Goal: Use online tool/utility: Utilize a website feature to perform a specific function

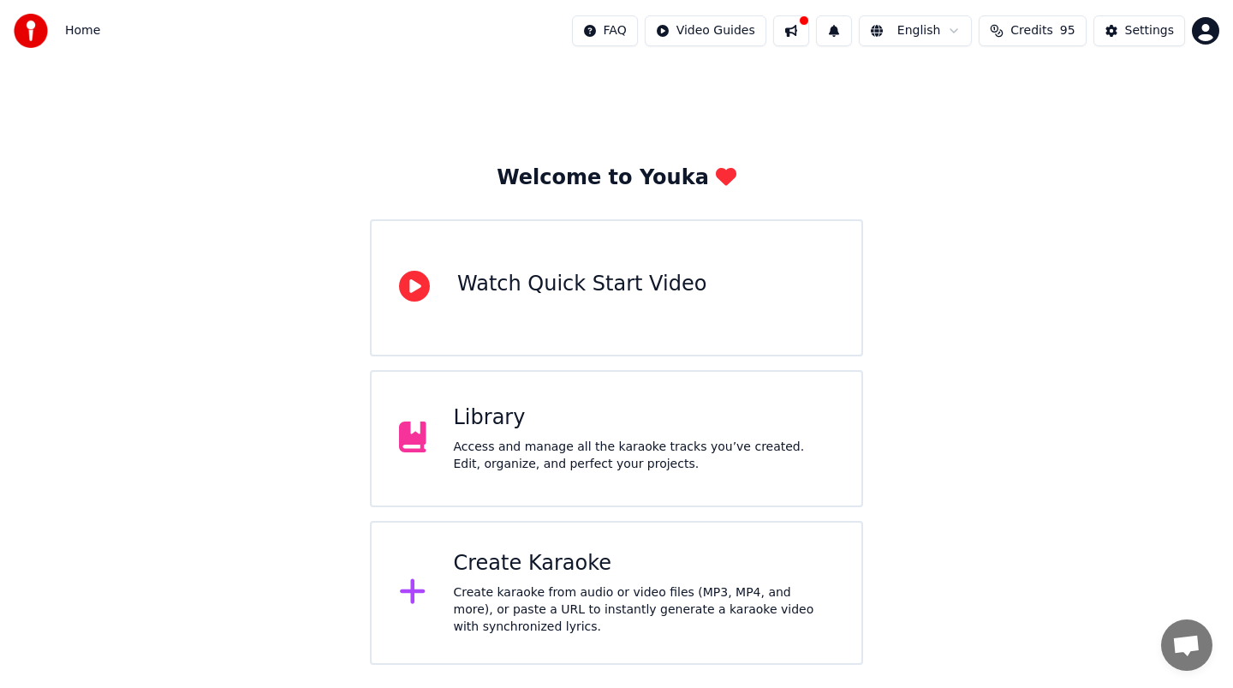
click at [580, 574] on div "Create Karaoke" at bounding box center [644, 563] width 381 height 27
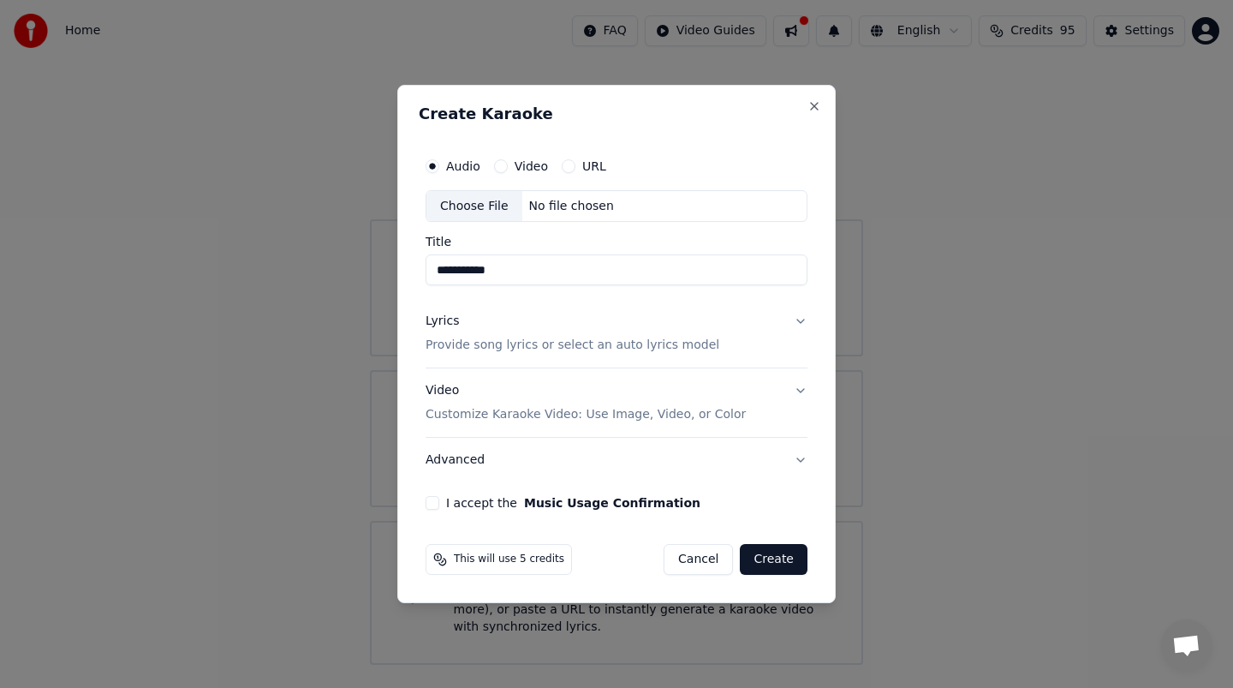
click at [435, 505] on button "I accept the Music Usage Confirmation" at bounding box center [433, 503] width 14 height 14
click at [776, 563] on button "Create" at bounding box center [774, 559] width 68 height 31
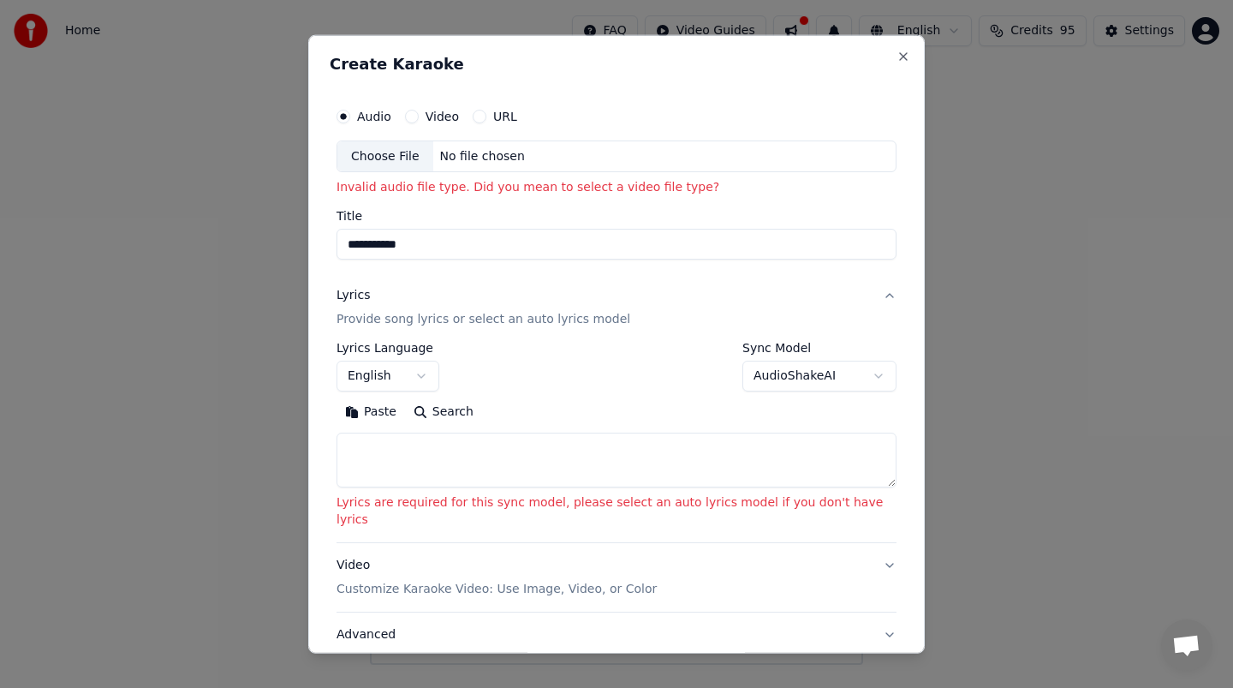
click at [484, 156] on div "No file chosen" at bounding box center [482, 155] width 98 height 17
type input "**********"
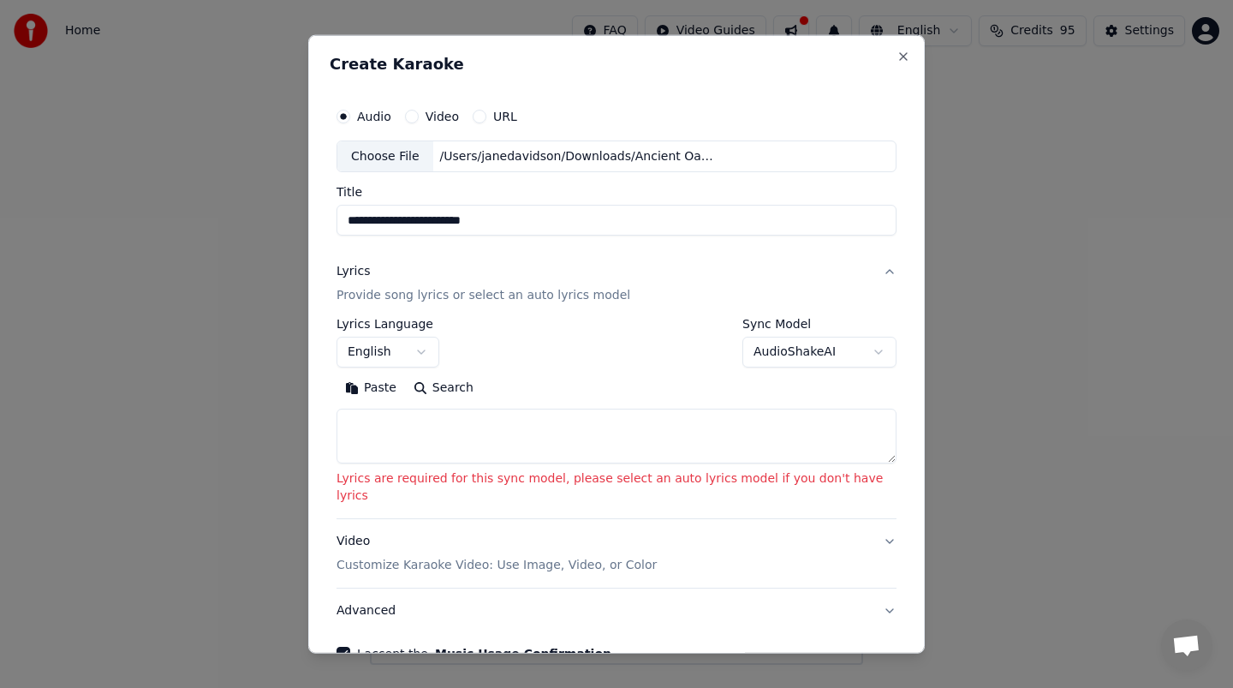
click at [588, 441] on textarea at bounding box center [617, 436] width 560 height 55
paste textarea "**********"
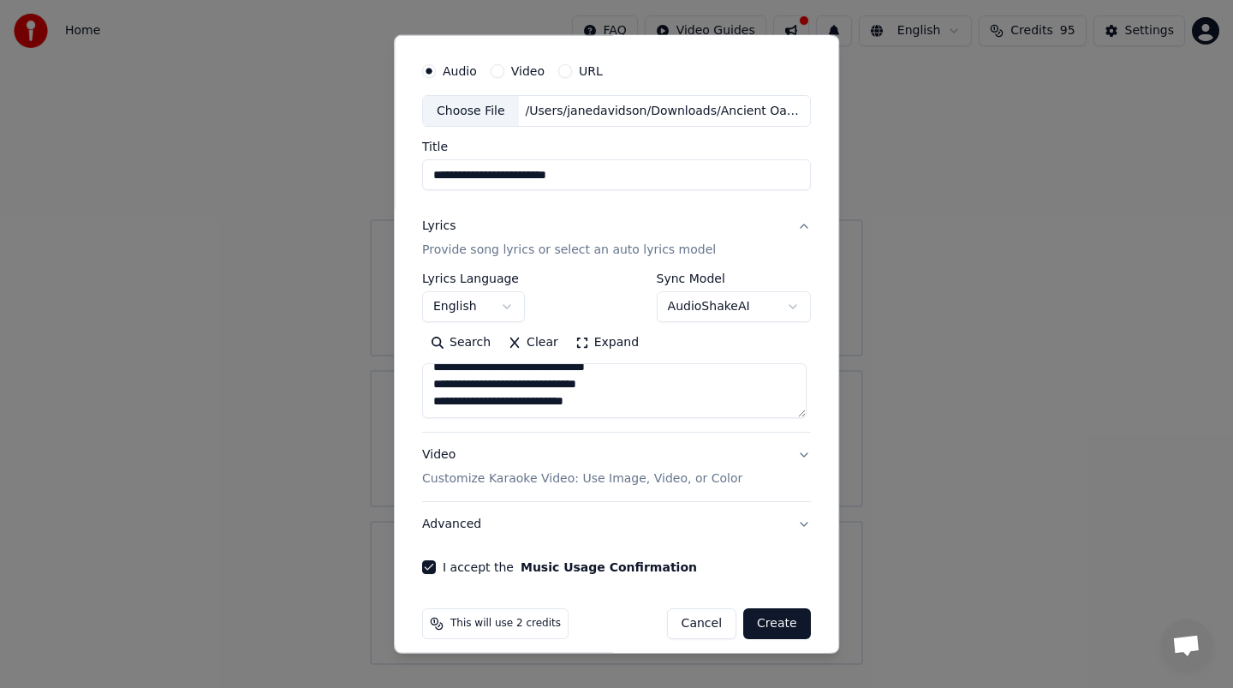
scroll to position [59, 0]
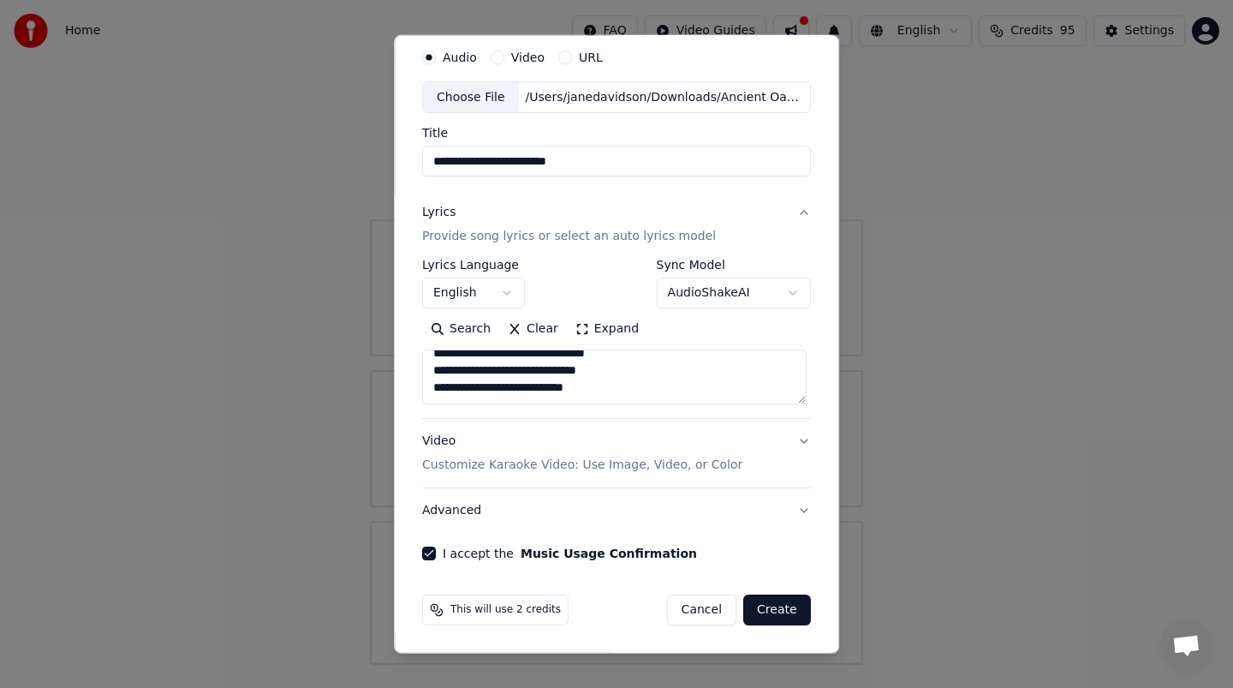
type textarea "**********"
click at [774, 614] on button "Create" at bounding box center [777, 609] width 68 height 31
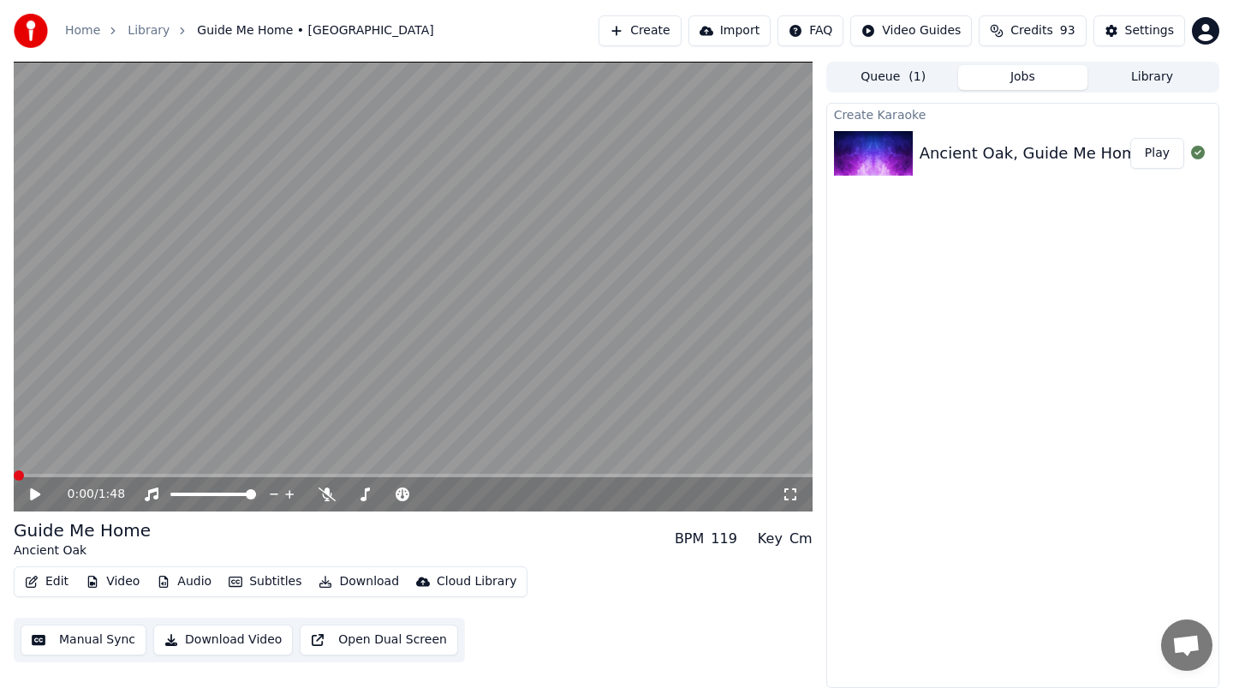
click at [14, 470] on span at bounding box center [19, 475] width 10 height 10
click at [36, 492] on icon at bounding box center [35, 494] width 10 height 12
click at [33, 491] on icon at bounding box center [35, 494] width 10 height 12
click at [38, 492] on icon at bounding box center [35, 494] width 10 height 12
click at [333, 578] on button "Download" at bounding box center [359, 582] width 94 height 24
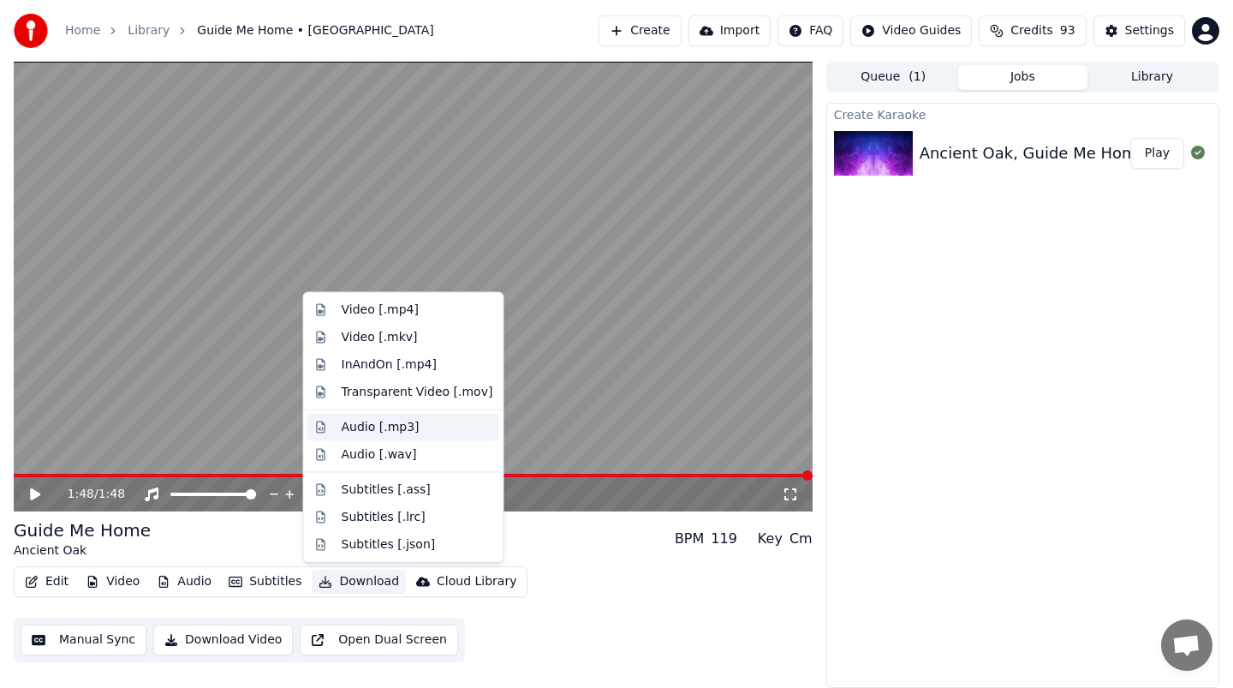
click at [379, 433] on div "Audio [.mp3]" at bounding box center [381, 426] width 78 height 17
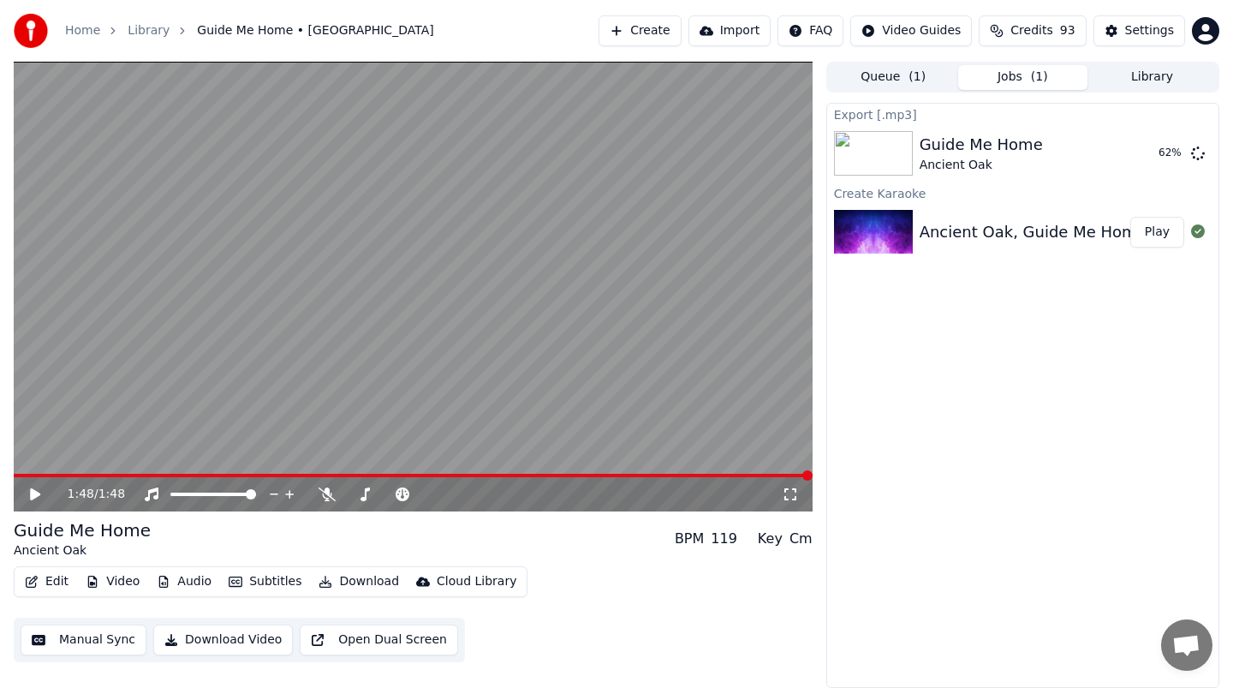
click at [646, 30] on button "Create" at bounding box center [640, 30] width 83 height 31
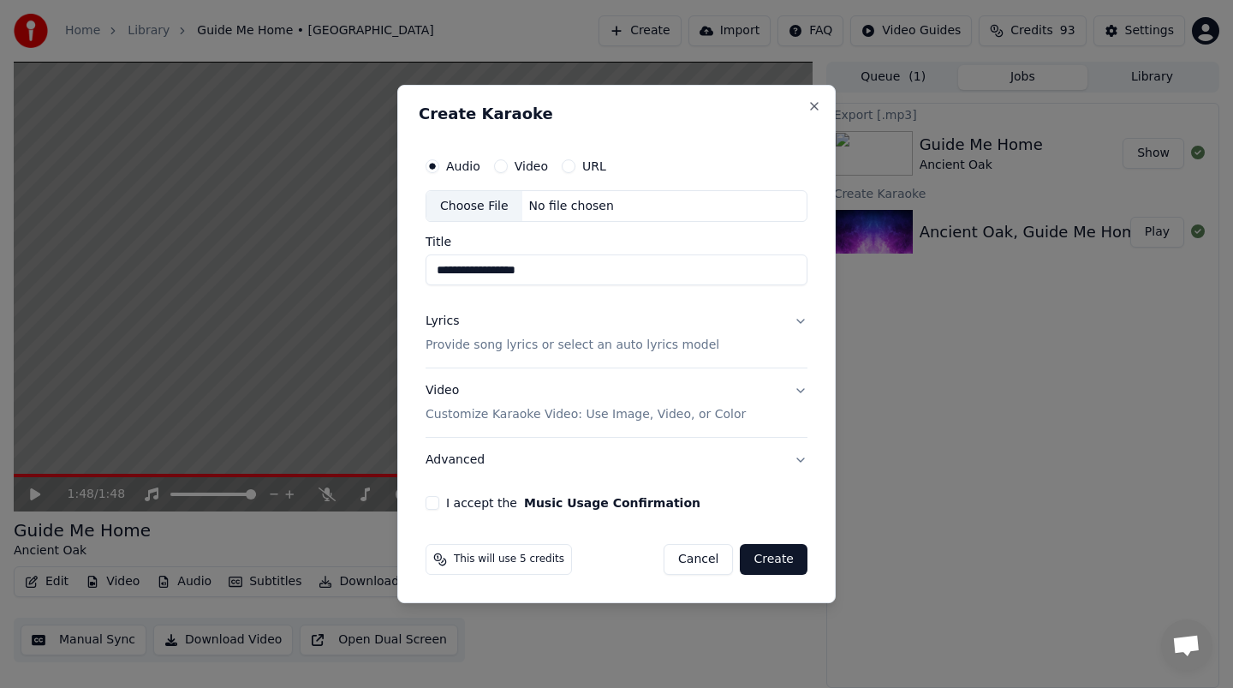
type input "**********"
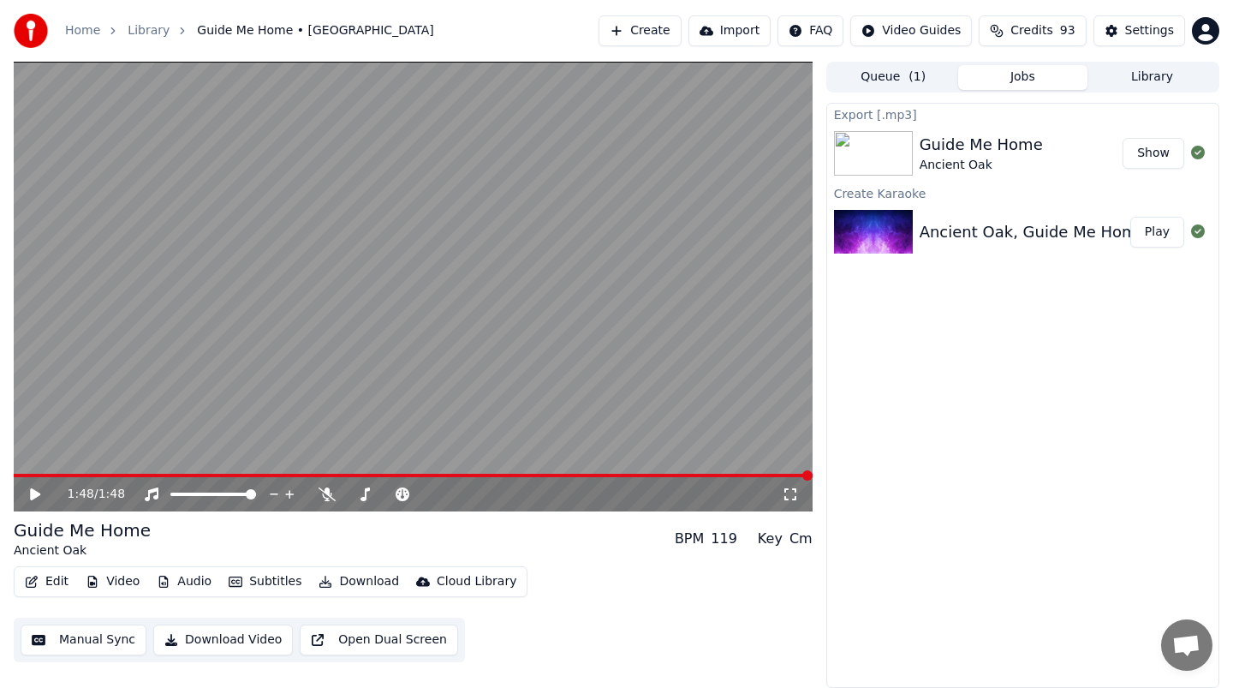
click at [651, 38] on button "Create" at bounding box center [640, 30] width 83 height 31
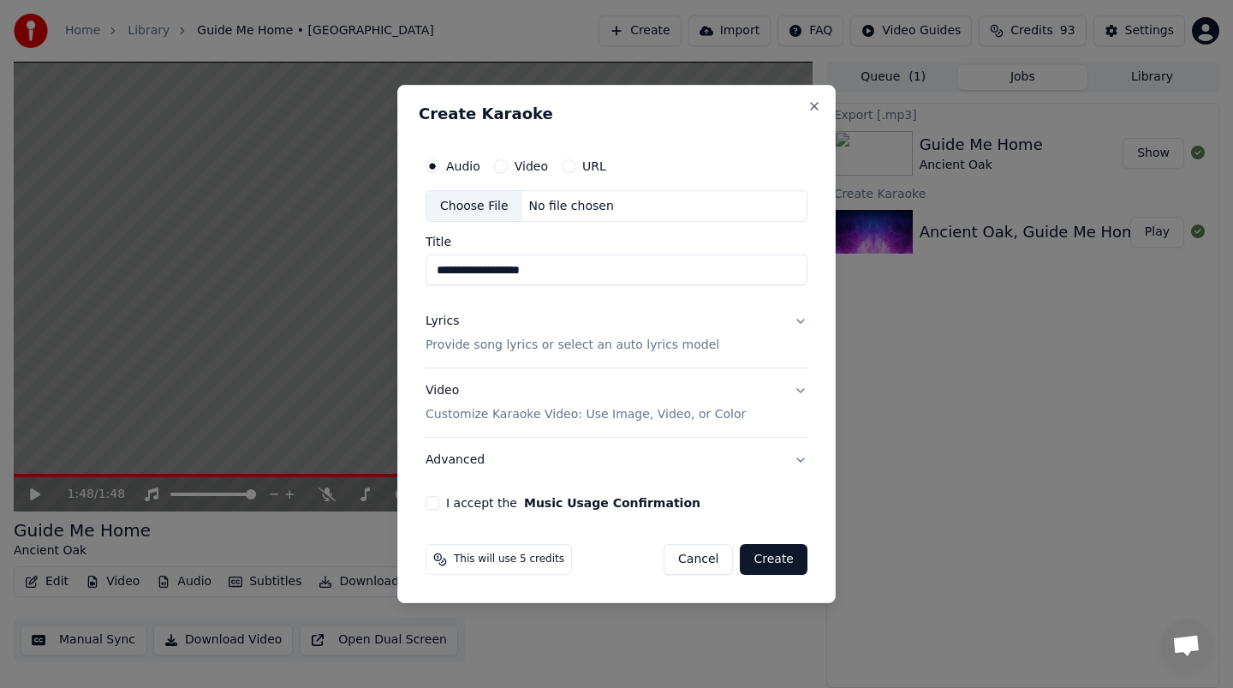
type input "**********"
click at [653, 349] on p "Provide song lyrics or select an auto lyrics model" at bounding box center [573, 345] width 294 height 17
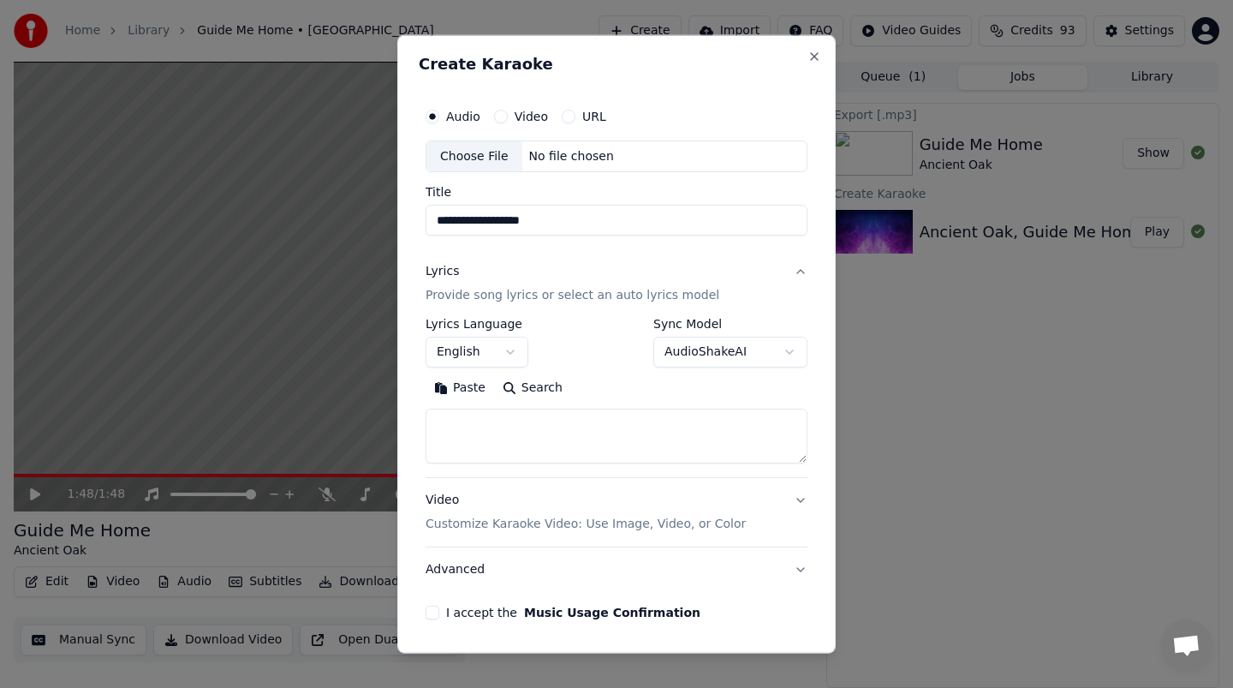
click at [540, 432] on textarea at bounding box center [617, 436] width 382 height 55
paste textarea "**********"
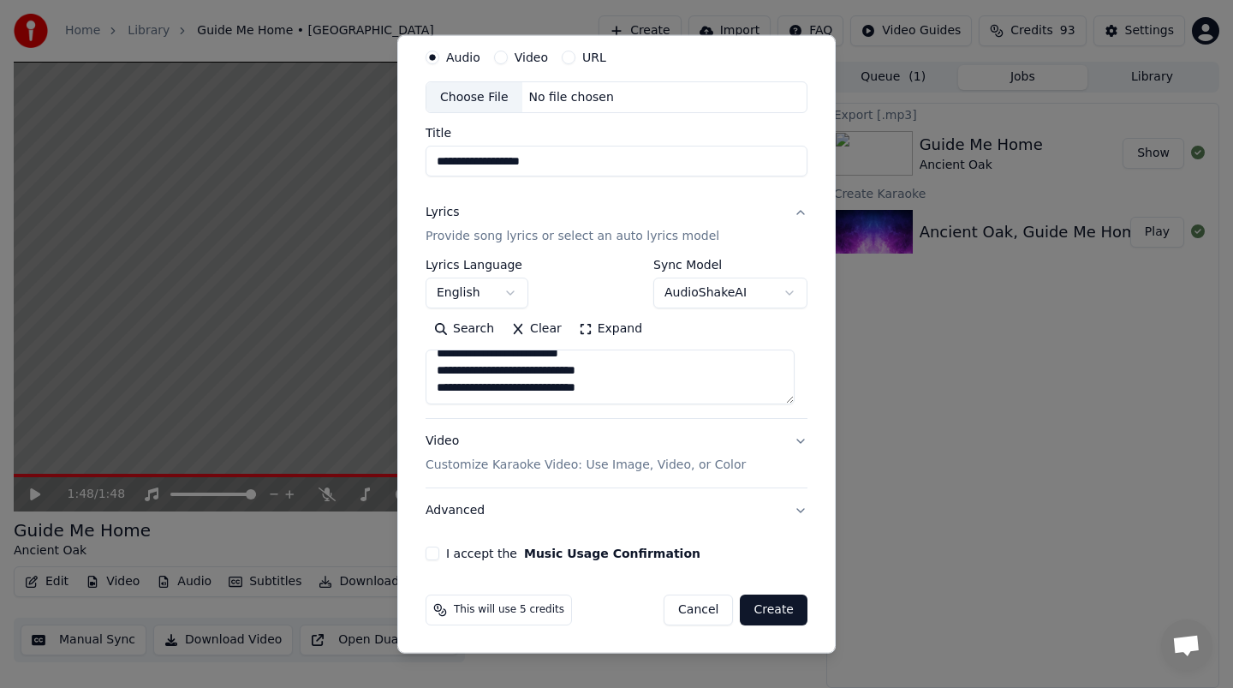
scroll to position [58, 0]
type textarea "**********"
click at [435, 553] on button "I accept the Music Usage Confirmation" at bounding box center [433, 554] width 14 height 14
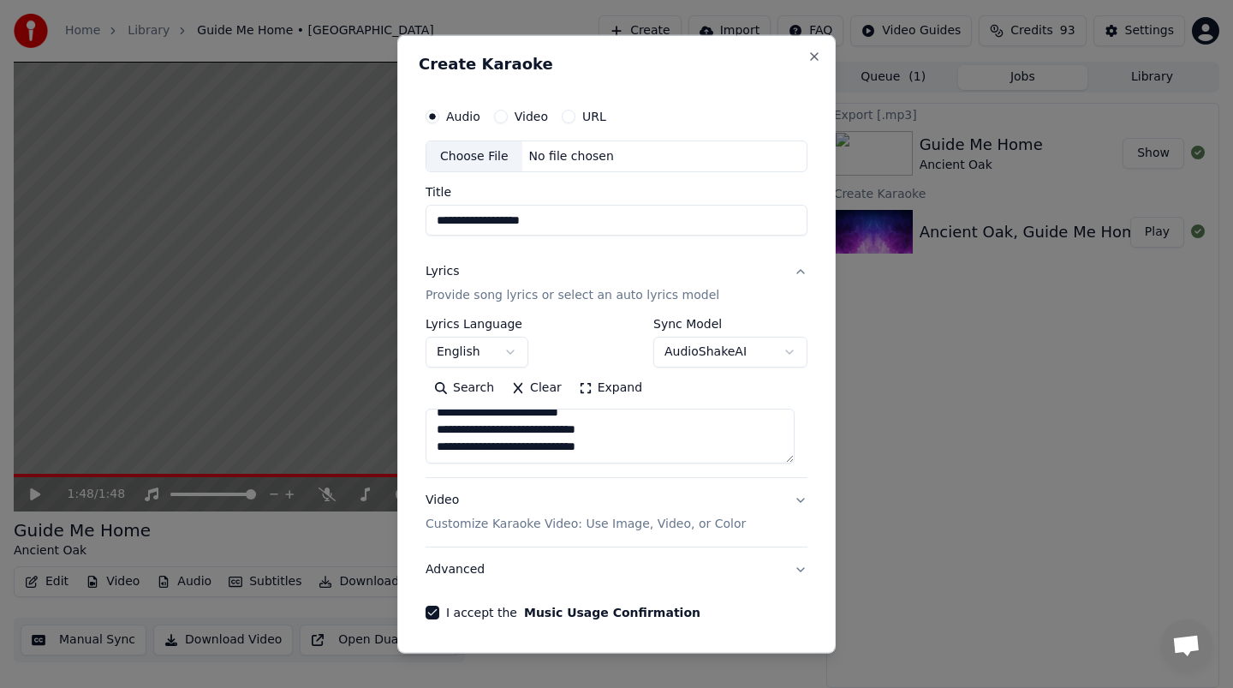
scroll to position [59, 0]
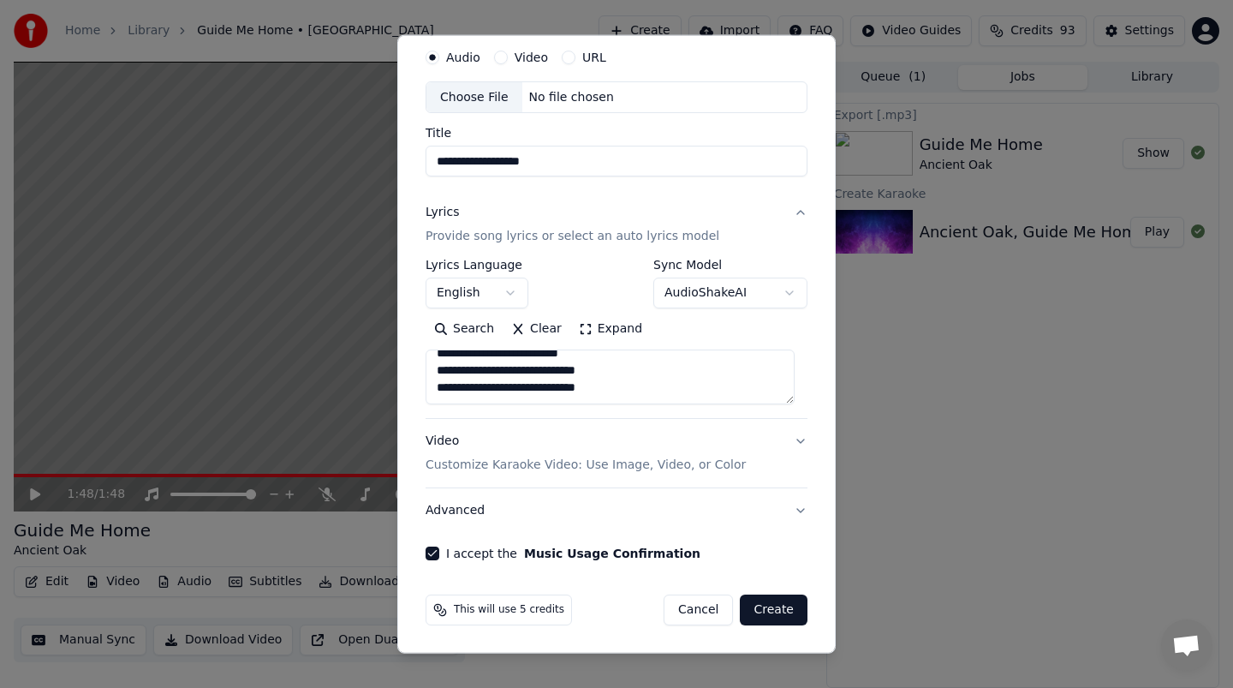
click at [779, 613] on button "Create" at bounding box center [774, 609] width 68 height 31
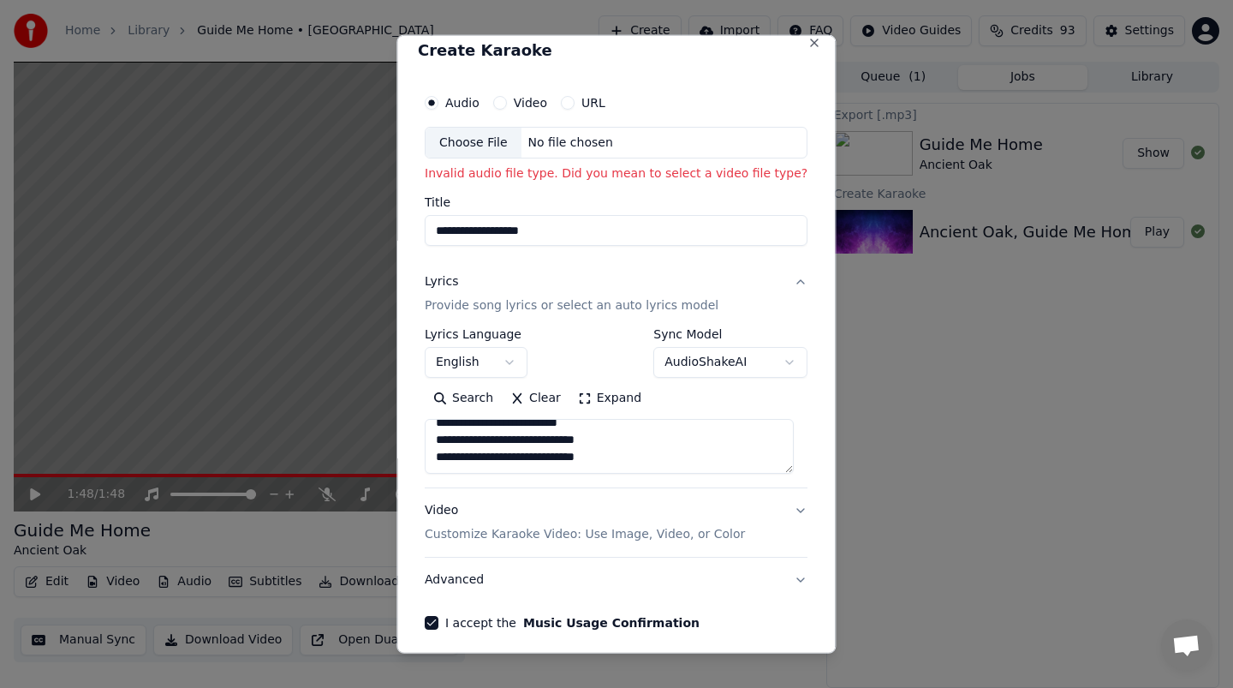
scroll to position [12, 0]
click at [474, 146] on div "Choose File" at bounding box center [474, 143] width 96 height 31
type input "**********"
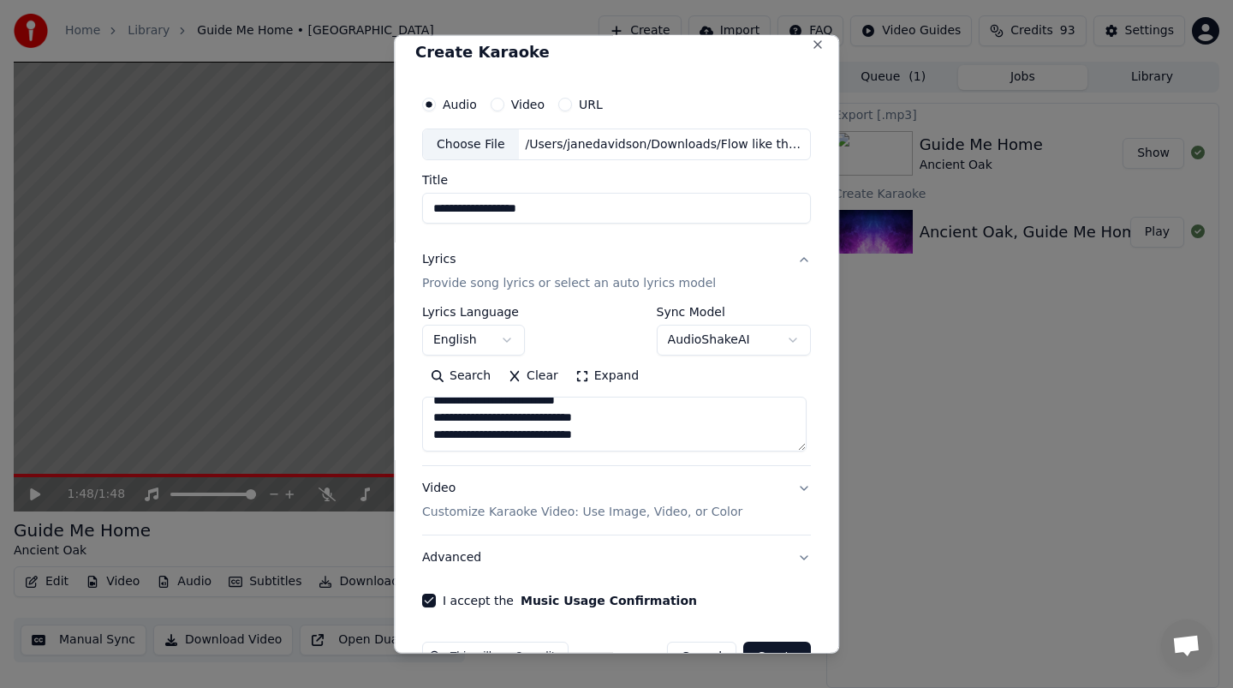
scroll to position [59, 0]
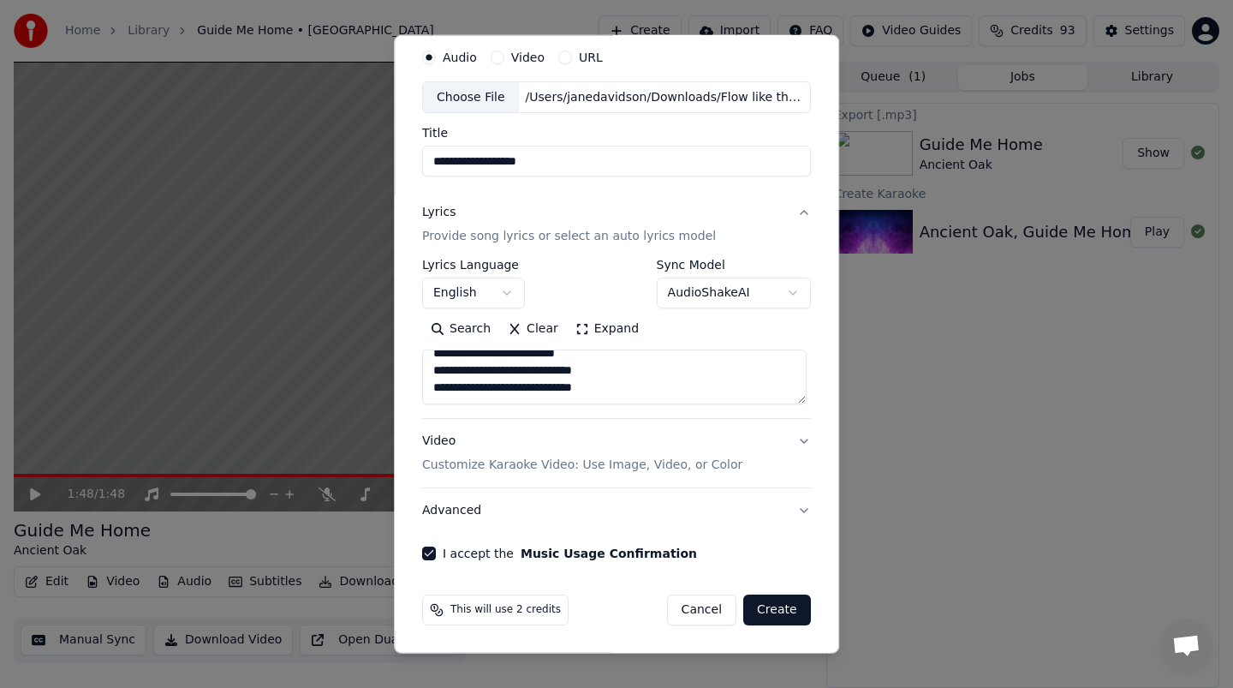
click at [760, 607] on button "Create" at bounding box center [777, 609] width 68 height 31
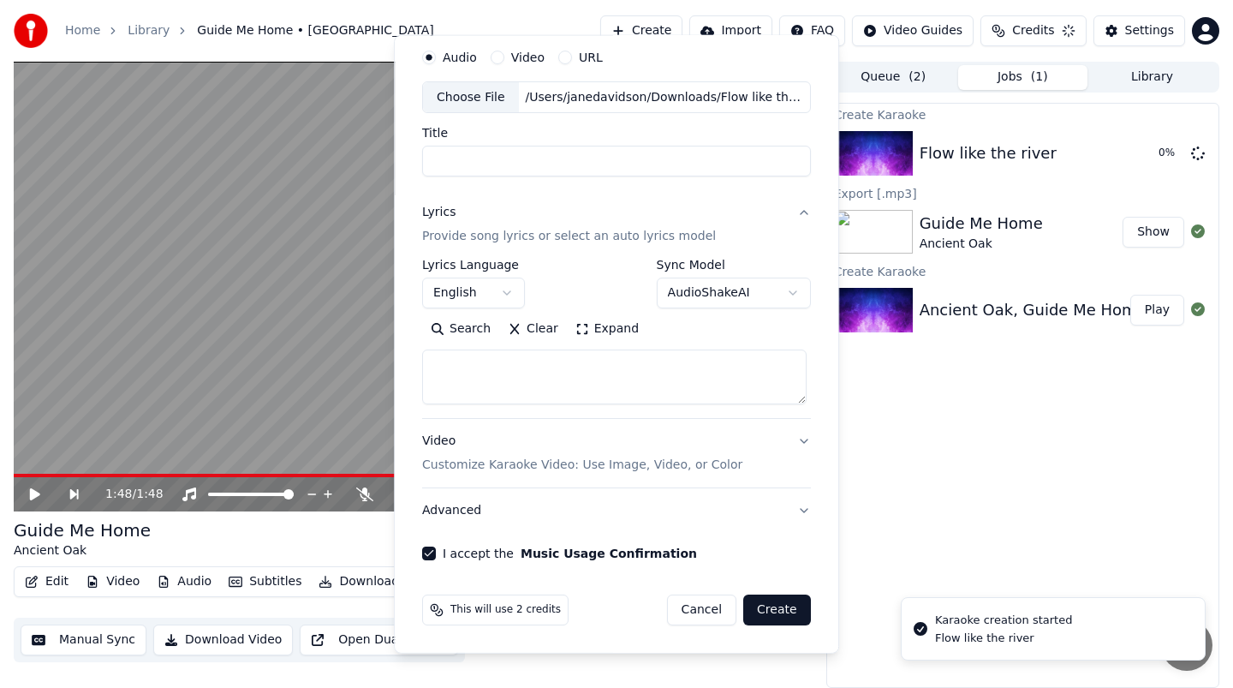
scroll to position [0, 0]
select select
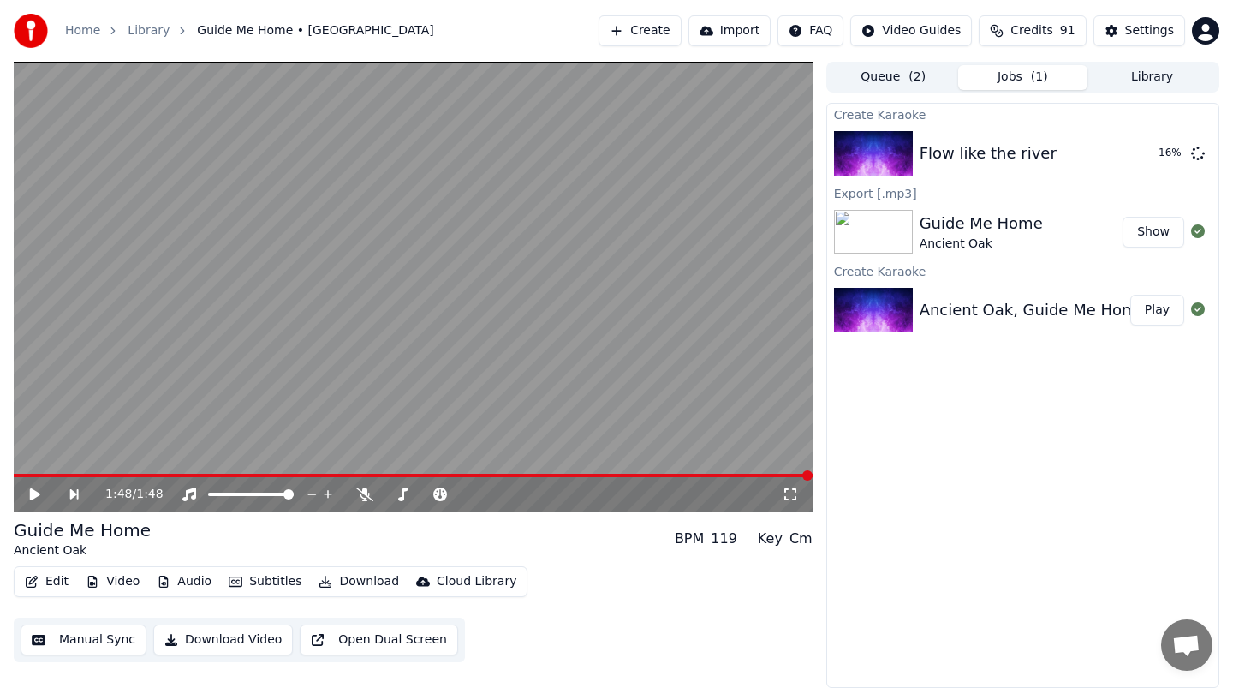
click at [33, 497] on icon at bounding box center [35, 494] width 10 height 12
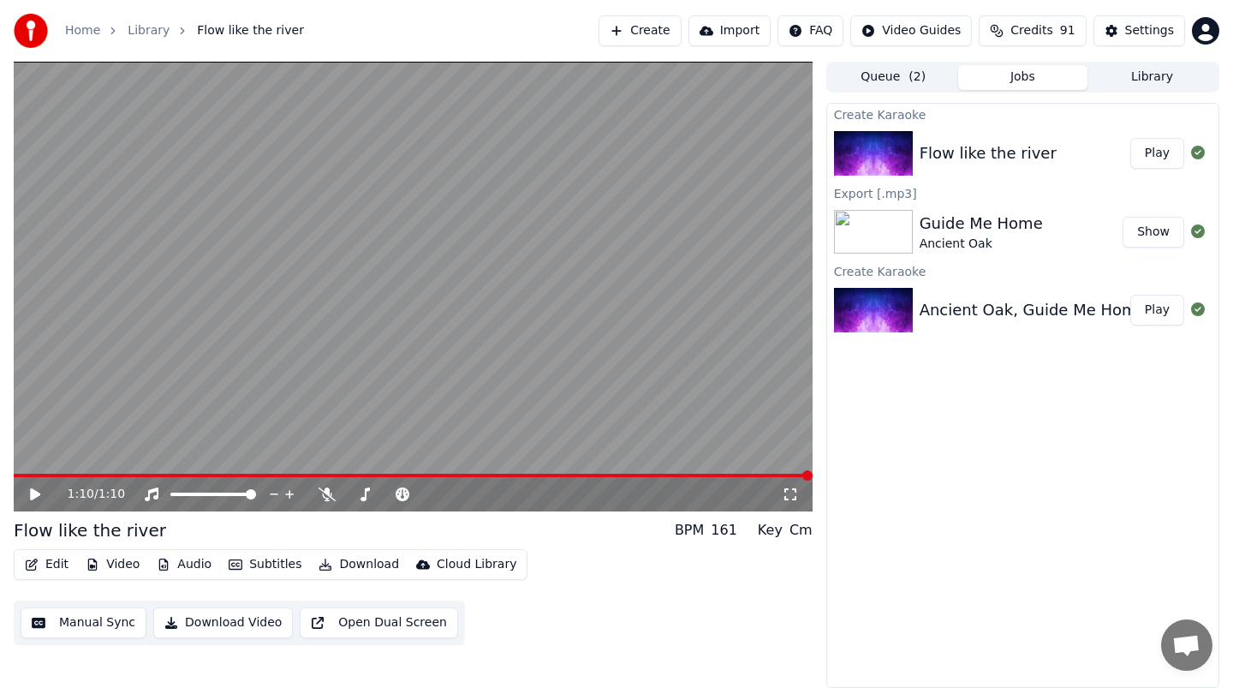
click at [868, 243] on img at bounding box center [873, 232] width 79 height 45
click at [33, 489] on icon at bounding box center [35, 494] width 10 height 12
click at [38, 498] on icon at bounding box center [35, 494] width 9 height 10
click at [871, 225] on img at bounding box center [873, 232] width 79 height 45
click at [868, 308] on img at bounding box center [873, 310] width 79 height 45
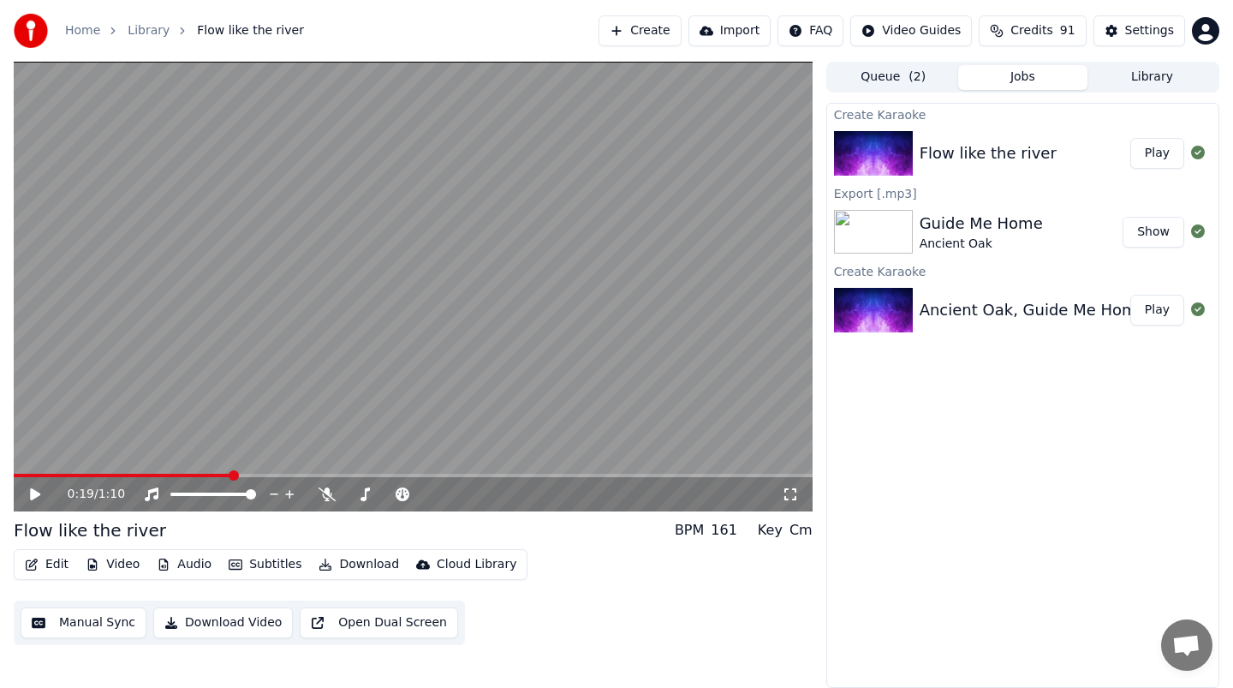
click at [868, 308] on img at bounding box center [873, 310] width 79 height 45
click at [1156, 306] on button "Play" at bounding box center [1157, 310] width 54 height 31
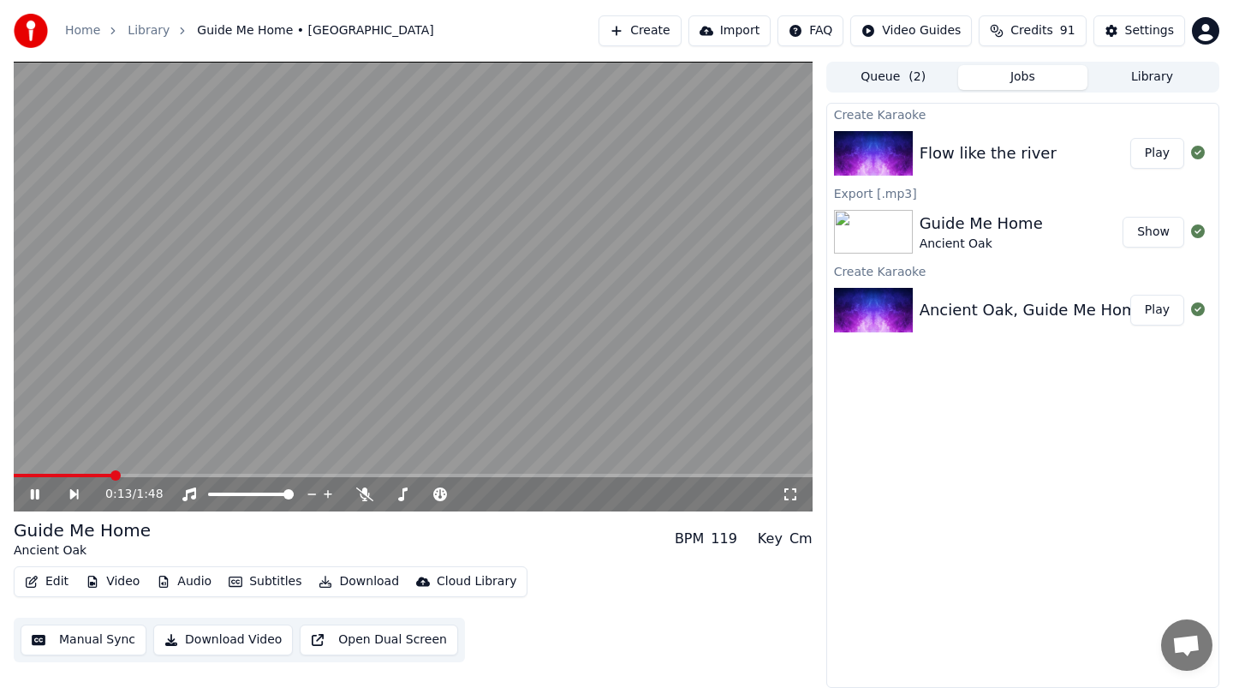
click at [1166, 233] on button "Show" at bounding box center [1154, 232] width 62 height 31
click at [31, 497] on icon at bounding box center [35, 494] width 9 height 10
click at [933, 607] on div "Create Karaoke Flow like the river Play Export [.mp3] Guide Me Home Ancient Oak…" at bounding box center [1022, 395] width 393 height 585
